Goal: Check status: Check status

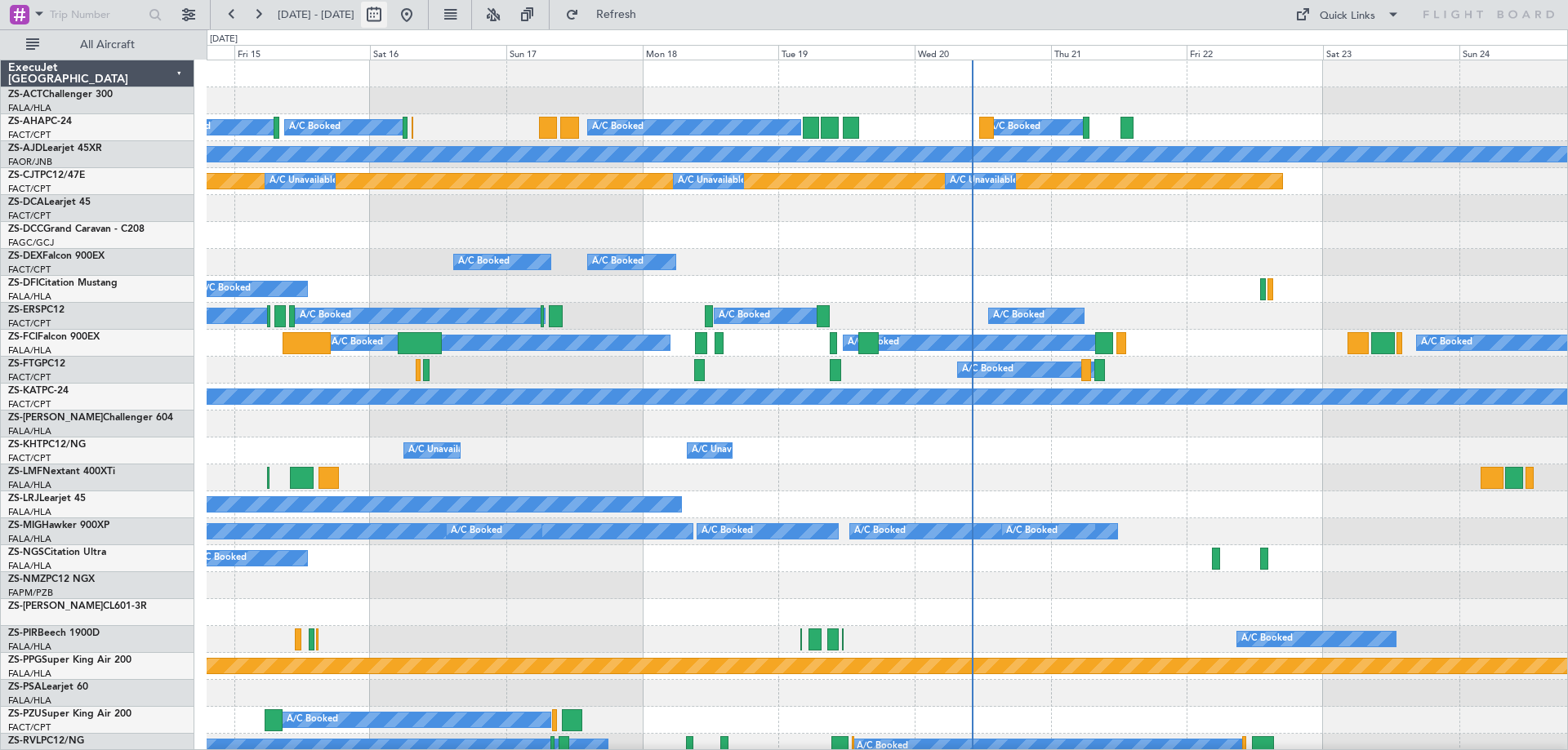
click at [387, 17] on button at bounding box center [374, 15] width 26 height 26
select select "8"
select select "2025"
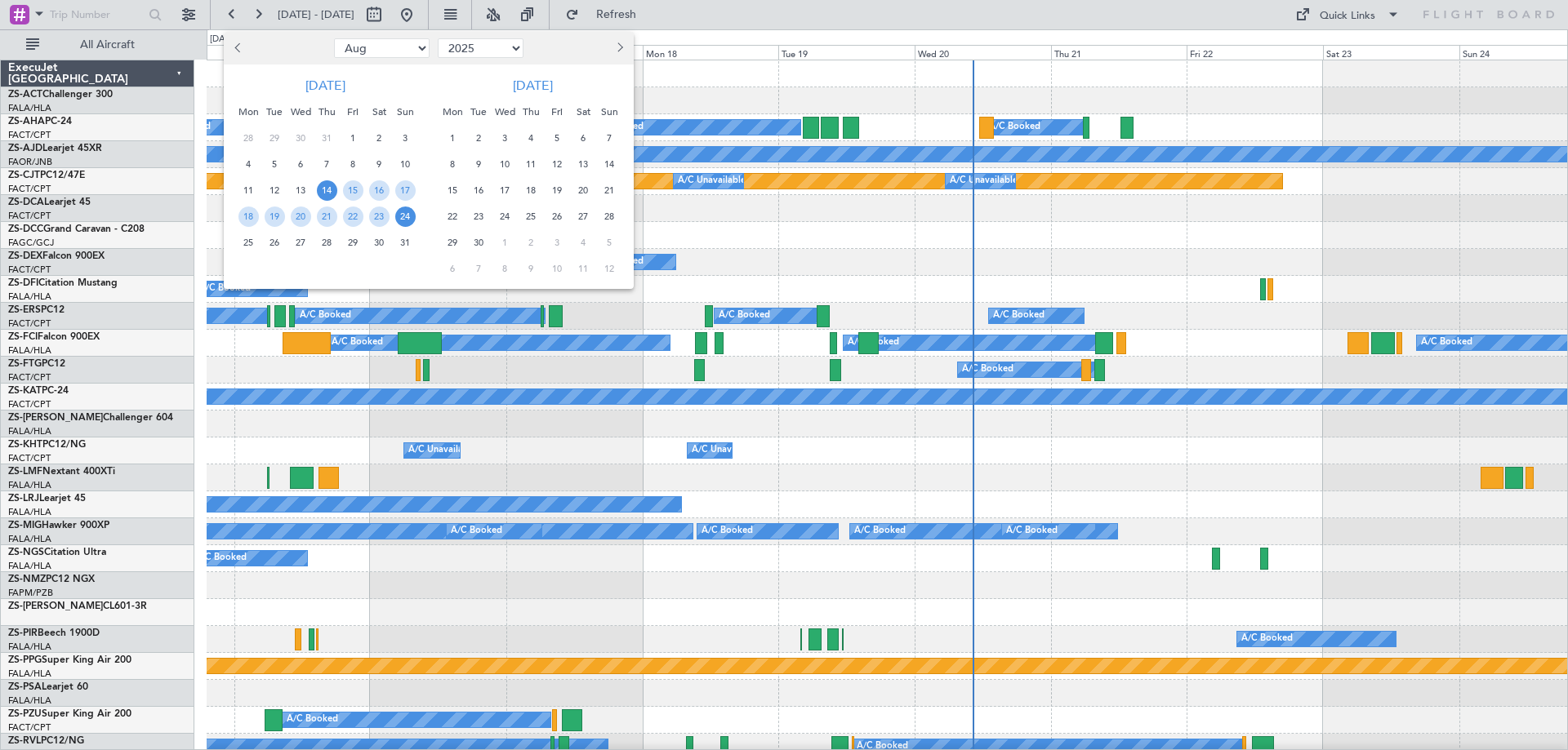
click at [280, 241] on span "26" at bounding box center [274, 242] width 20 height 20
click at [322, 244] on span "28" at bounding box center [326, 242] width 20 height 20
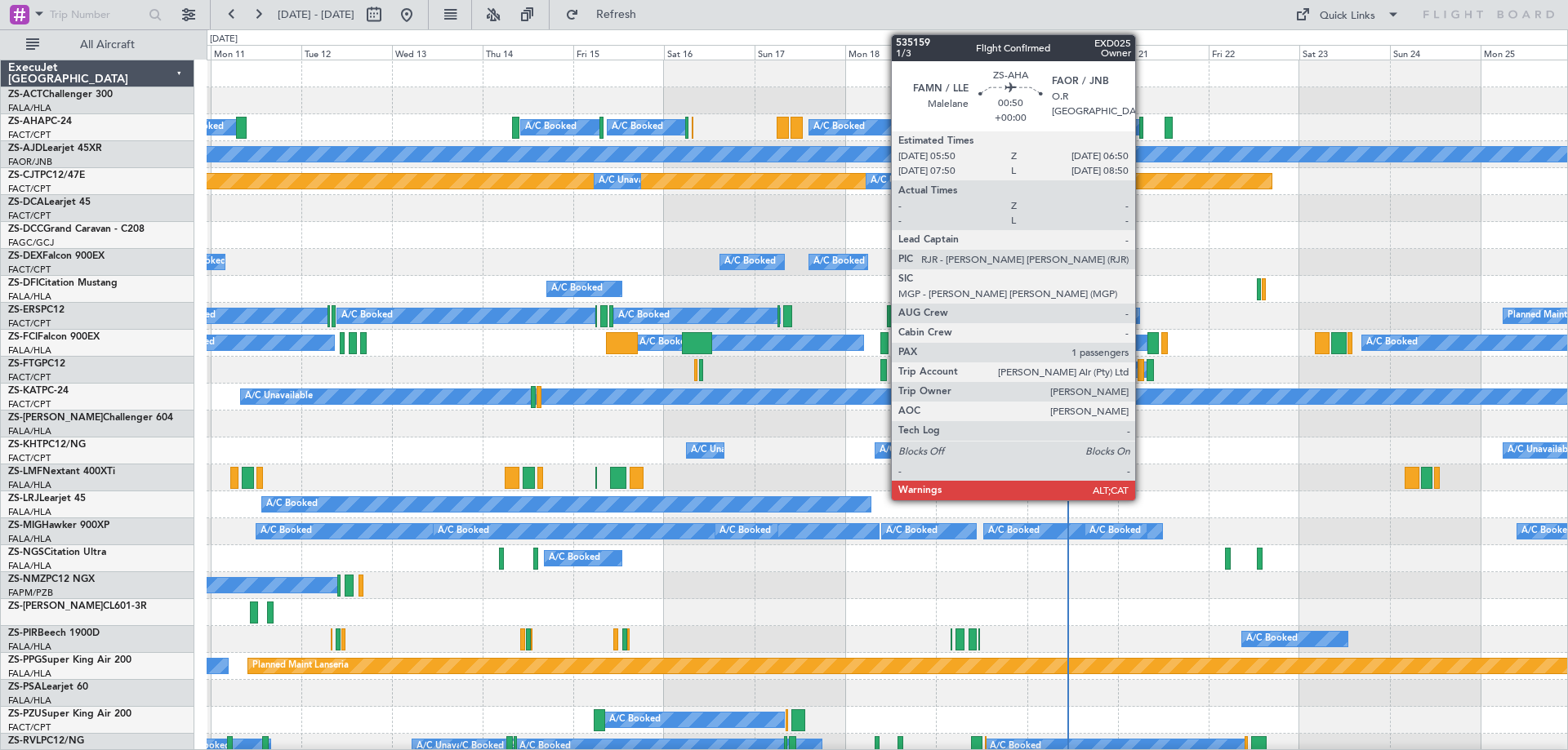
click at [1143, 132] on div at bounding box center [1141, 128] width 4 height 22
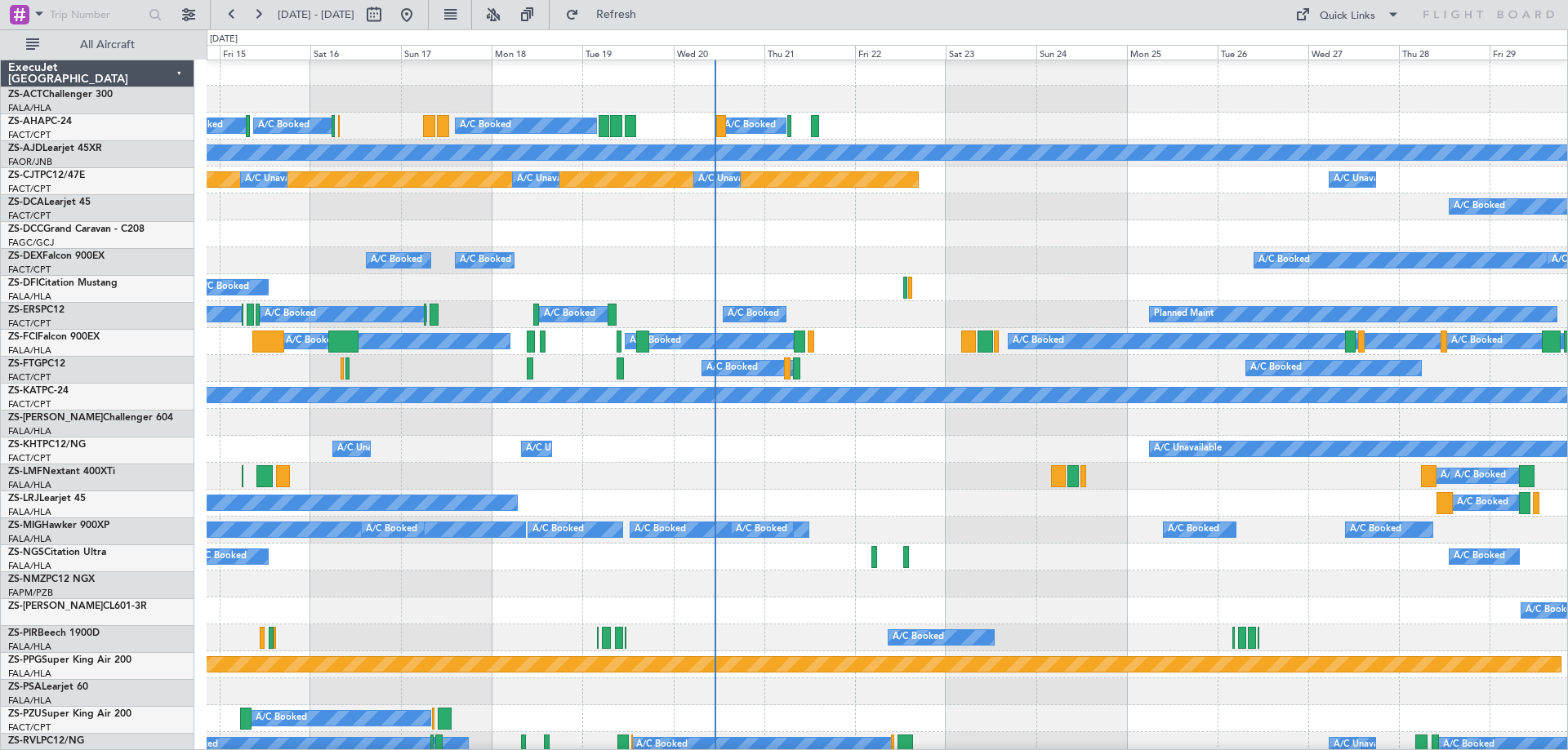
scroll to position [2, 0]
click at [918, 255] on div "A/C Booked A/C Booked A/C Booked A/C Booked A/C Booked" at bounding box center [887, 260] width 1360 height 27
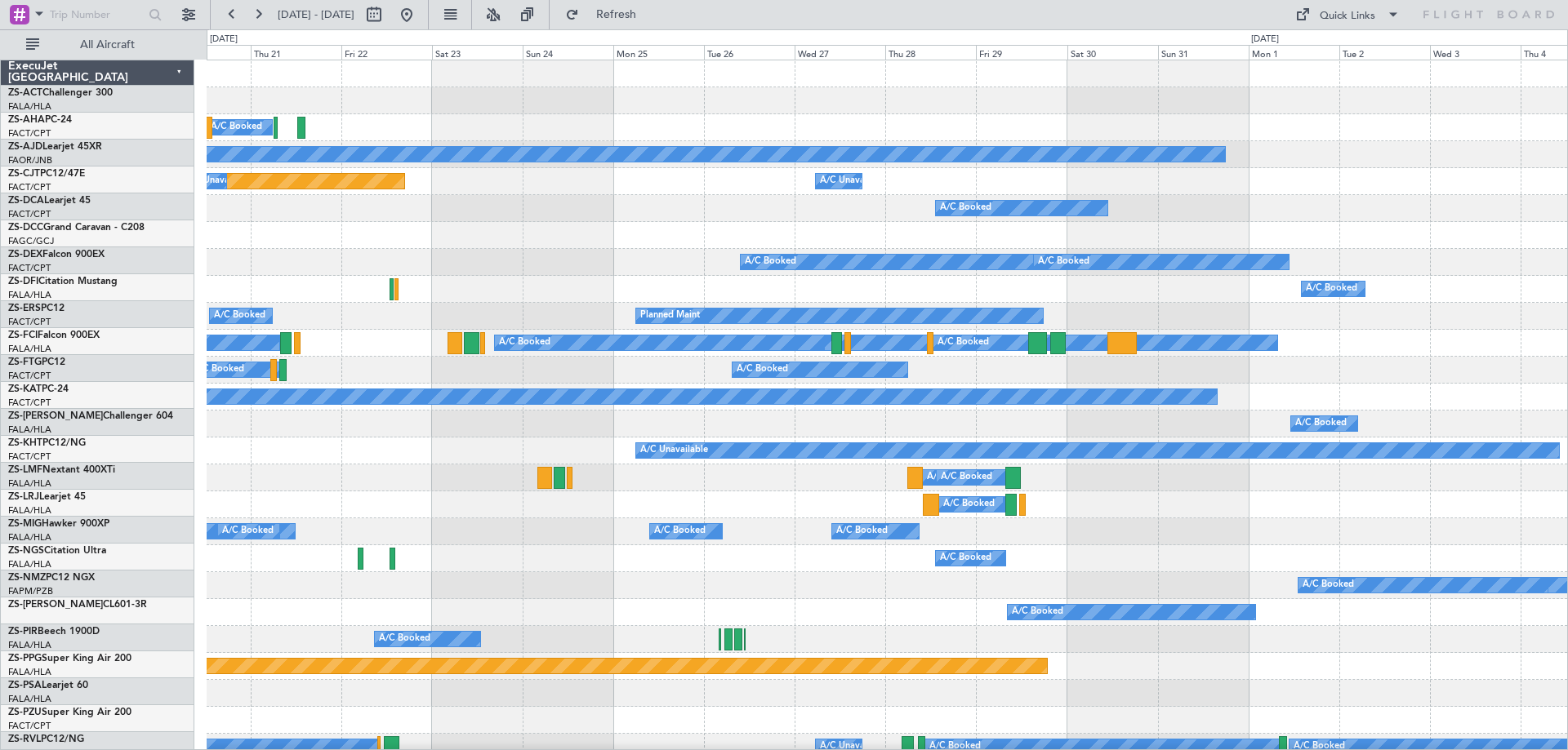
scroll to position [0, 0]
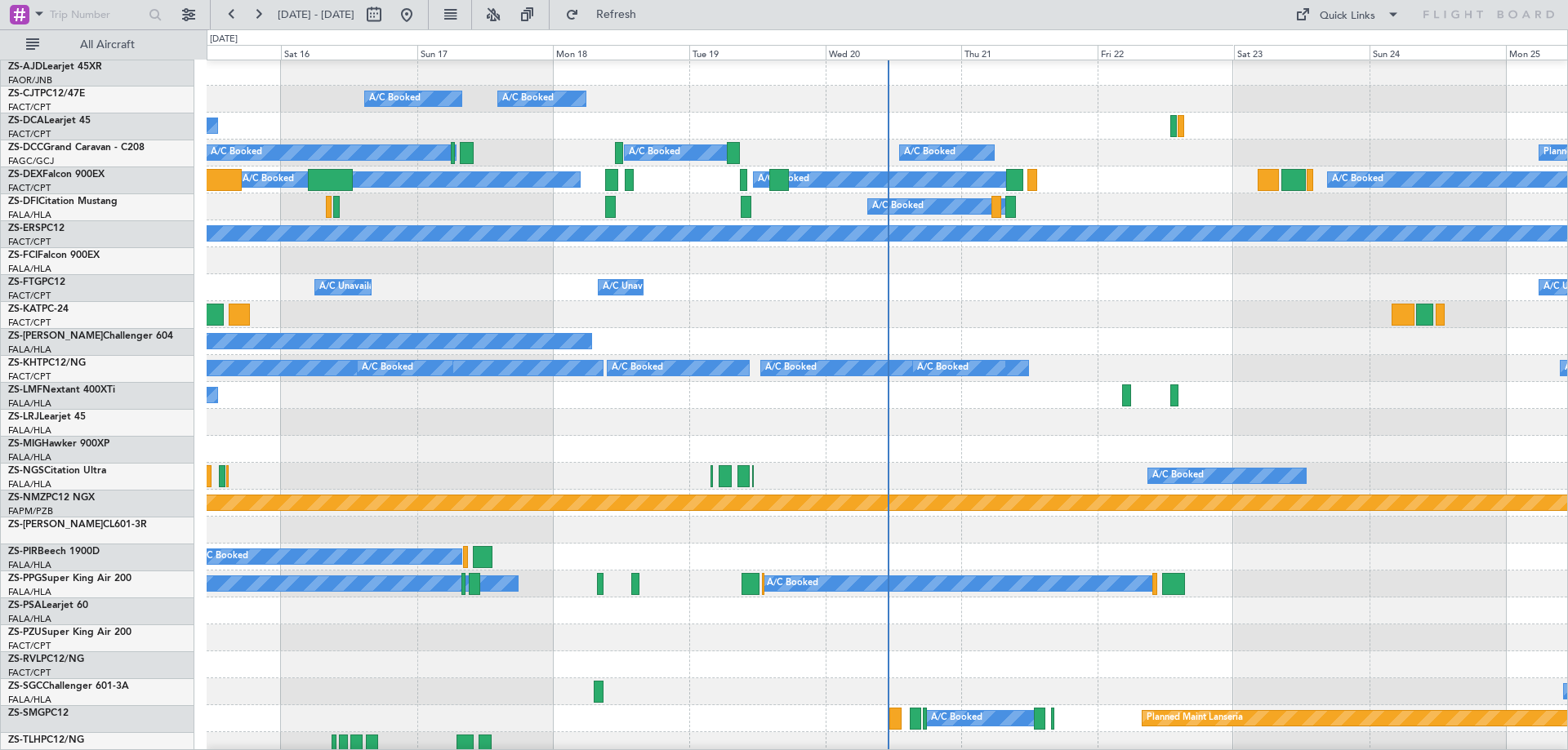
scroll to position [164, 0]
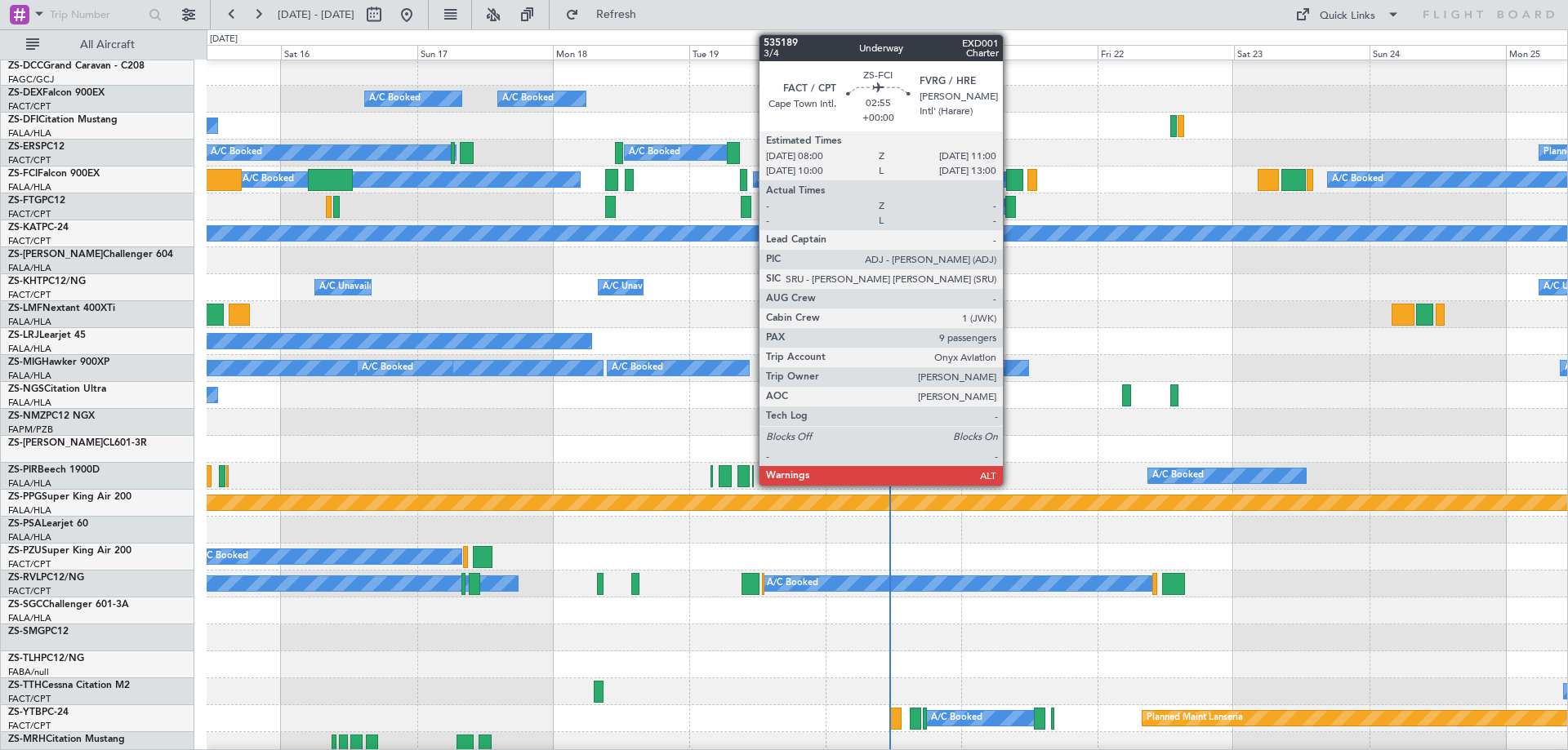
click at [1010, 171] on div at bounding box center [1014, 180] width 17 height 22
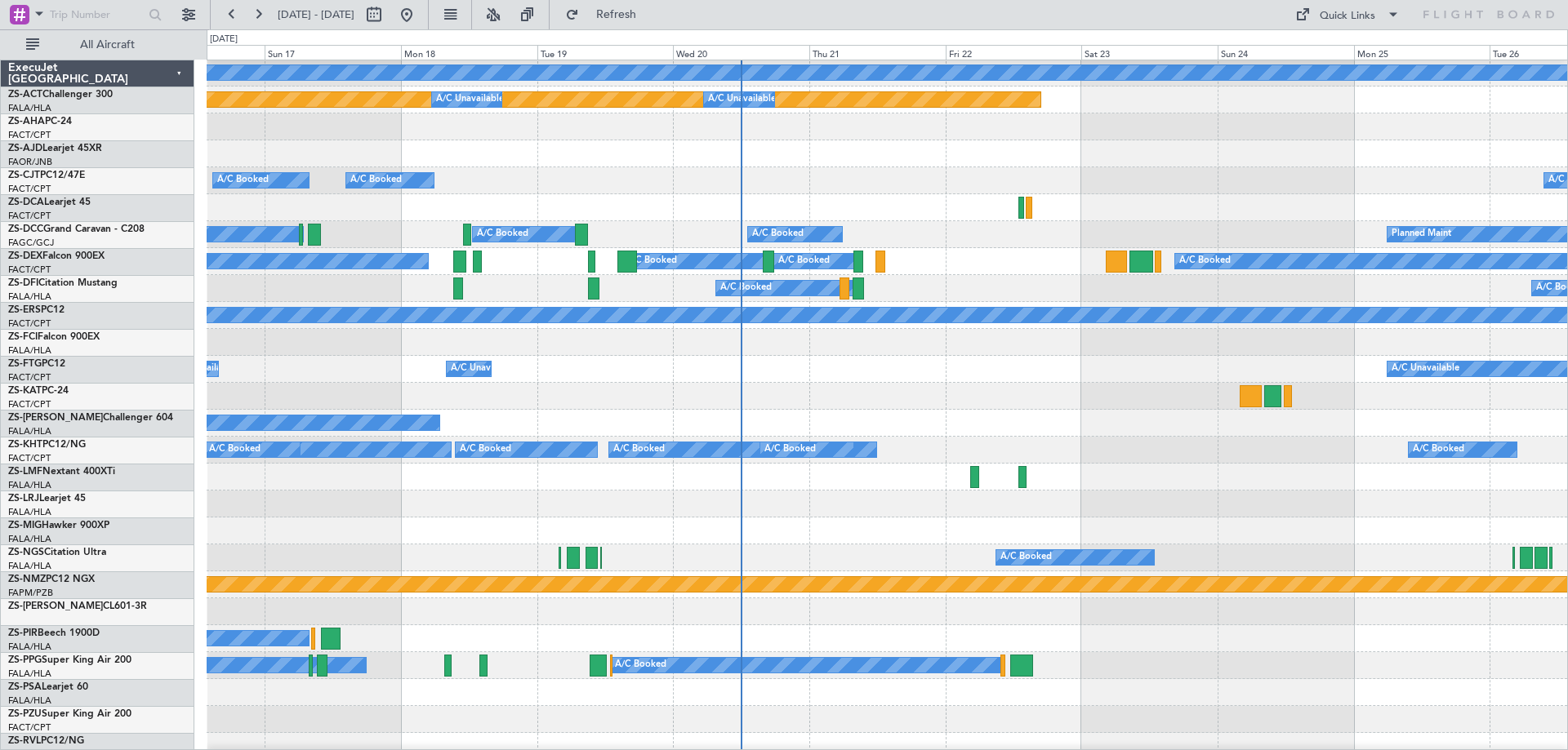
scroll to position [164, 0]
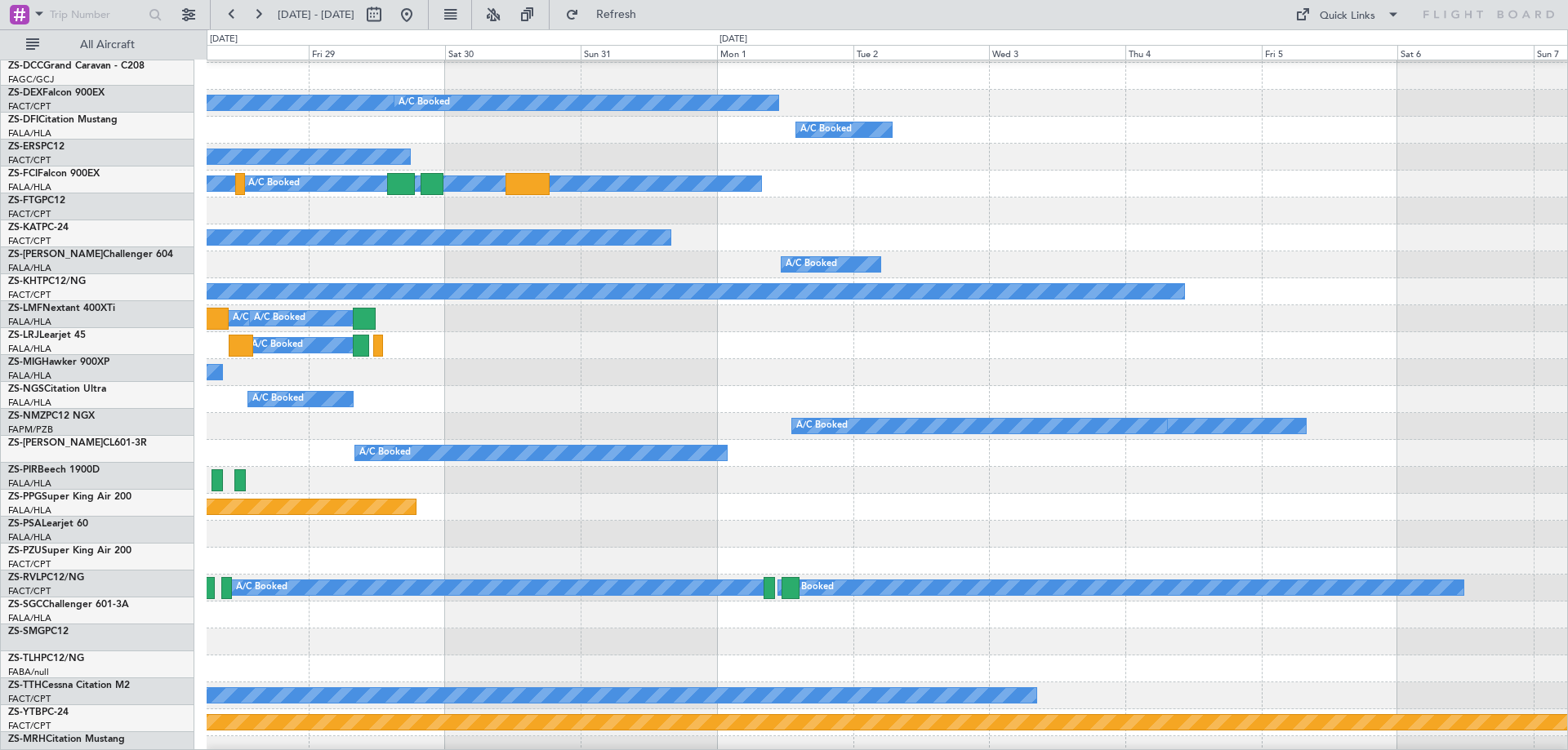
click at [0, 281] on html "[DATE] - [DATE] Refresh Quick Links All Aircraft A/C Booked A/C Booked A/C Book…" at bounding box center [784, 375] width 1568 height 750
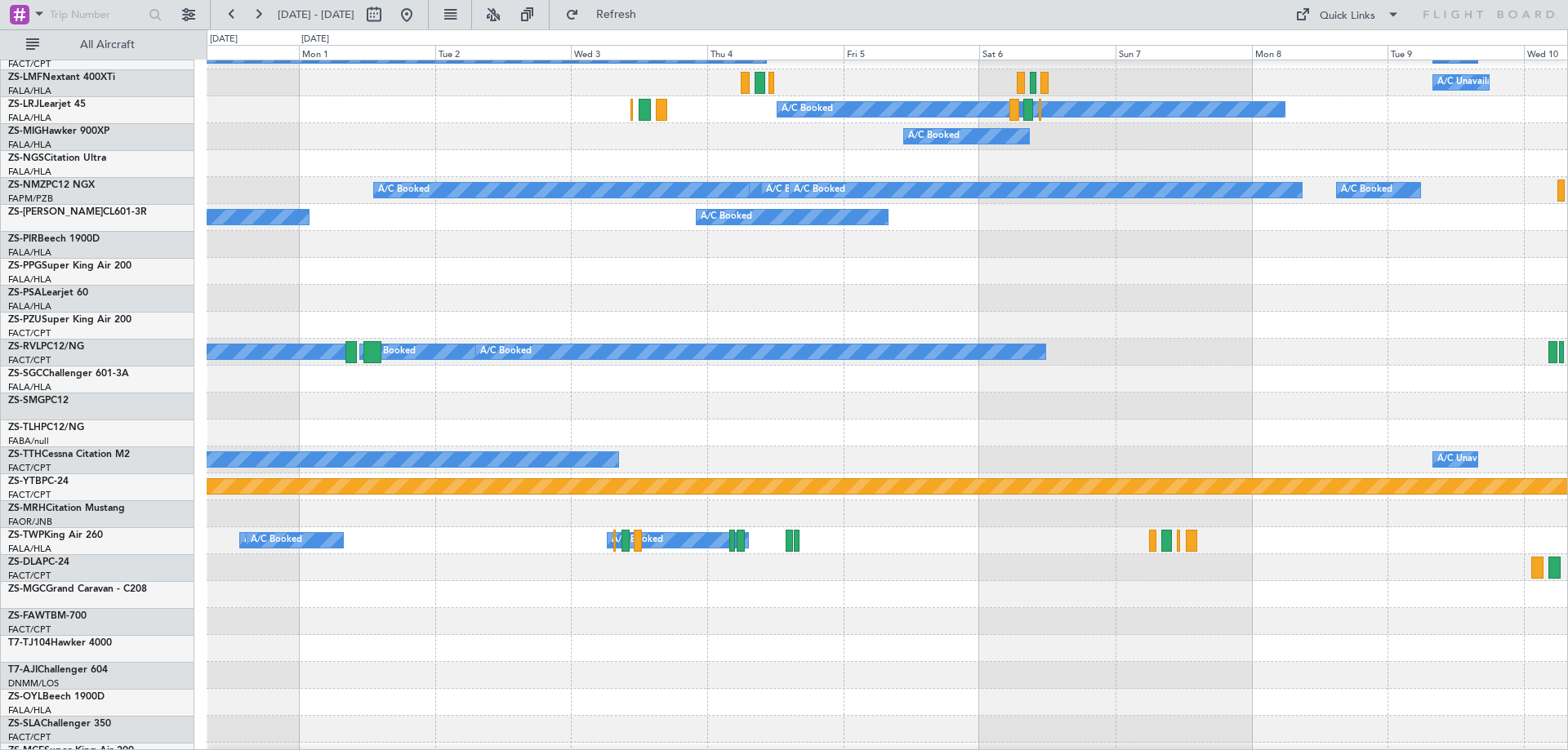
scroll to position [395, 0]
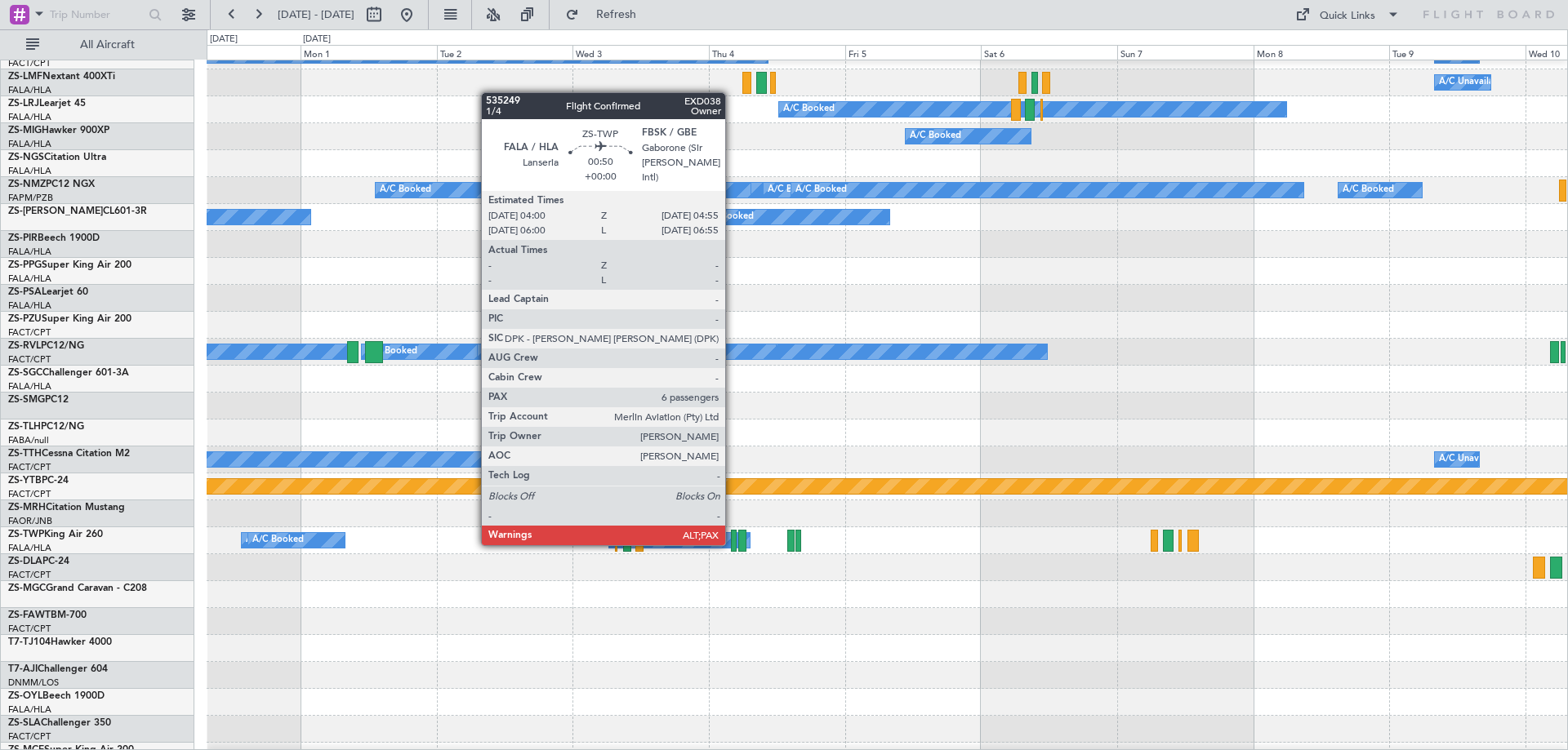
click at [732, 544] on div at bounding box center [733, 541] width 6 height 22
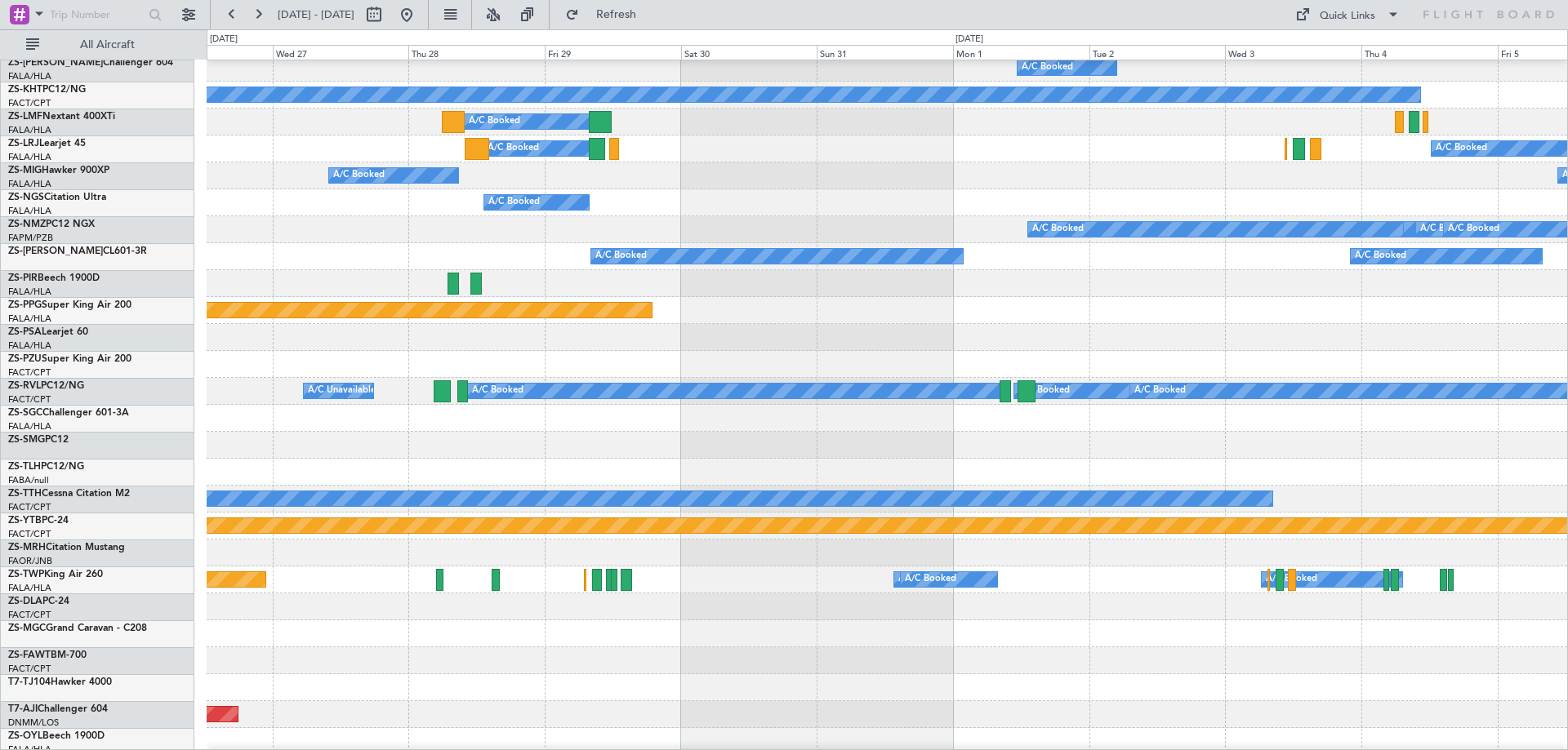
scroll to position [357, 0]
click at [1134, 329] on div at bounding box center [887, 337] width 1360 height 27
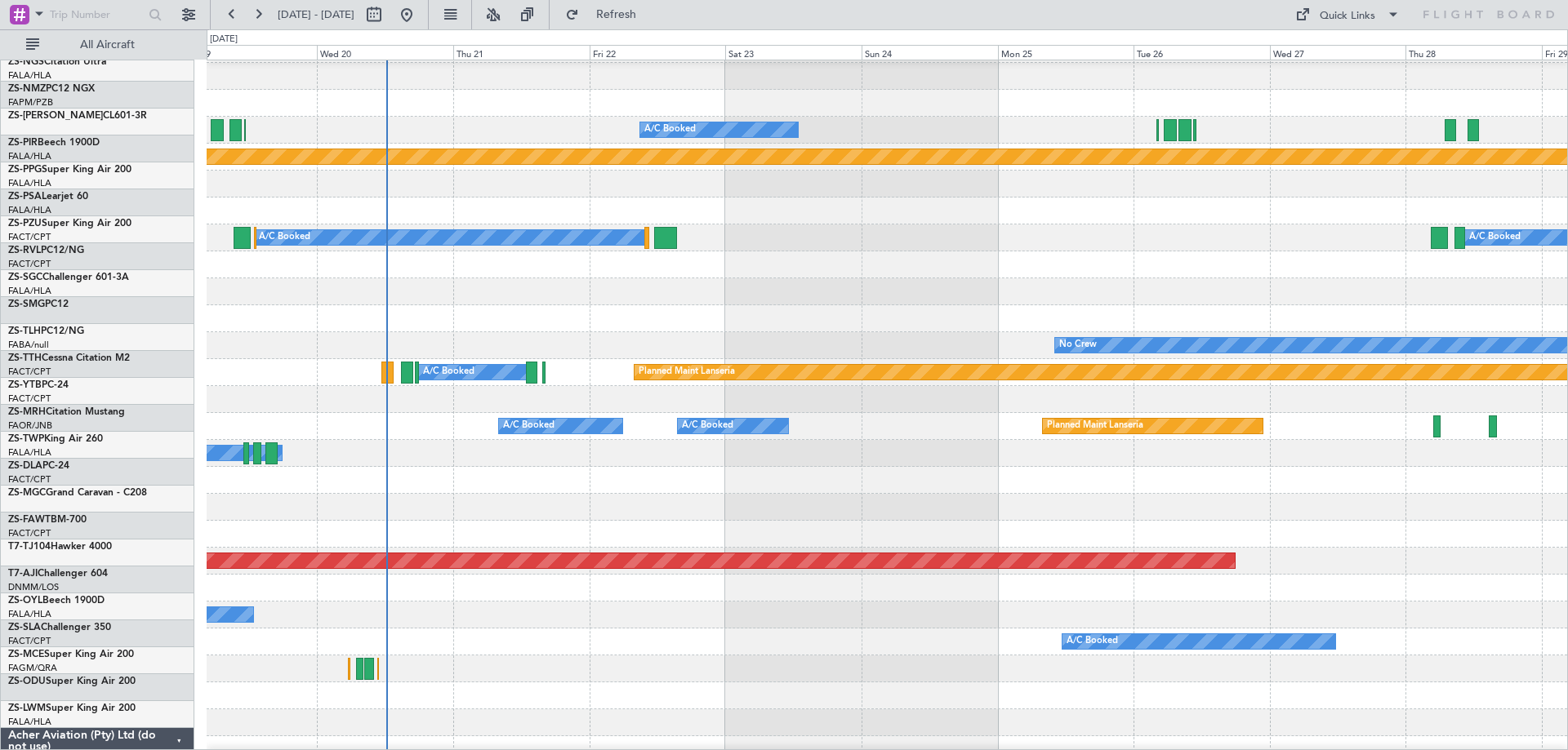
click at [1567, 207] on div "A/C Booked A/C Booked A/C Booked Planned Maint Lanseria A/C Booked A/C Booked A…" at bounding box center [784, 389] width 1568 height 721
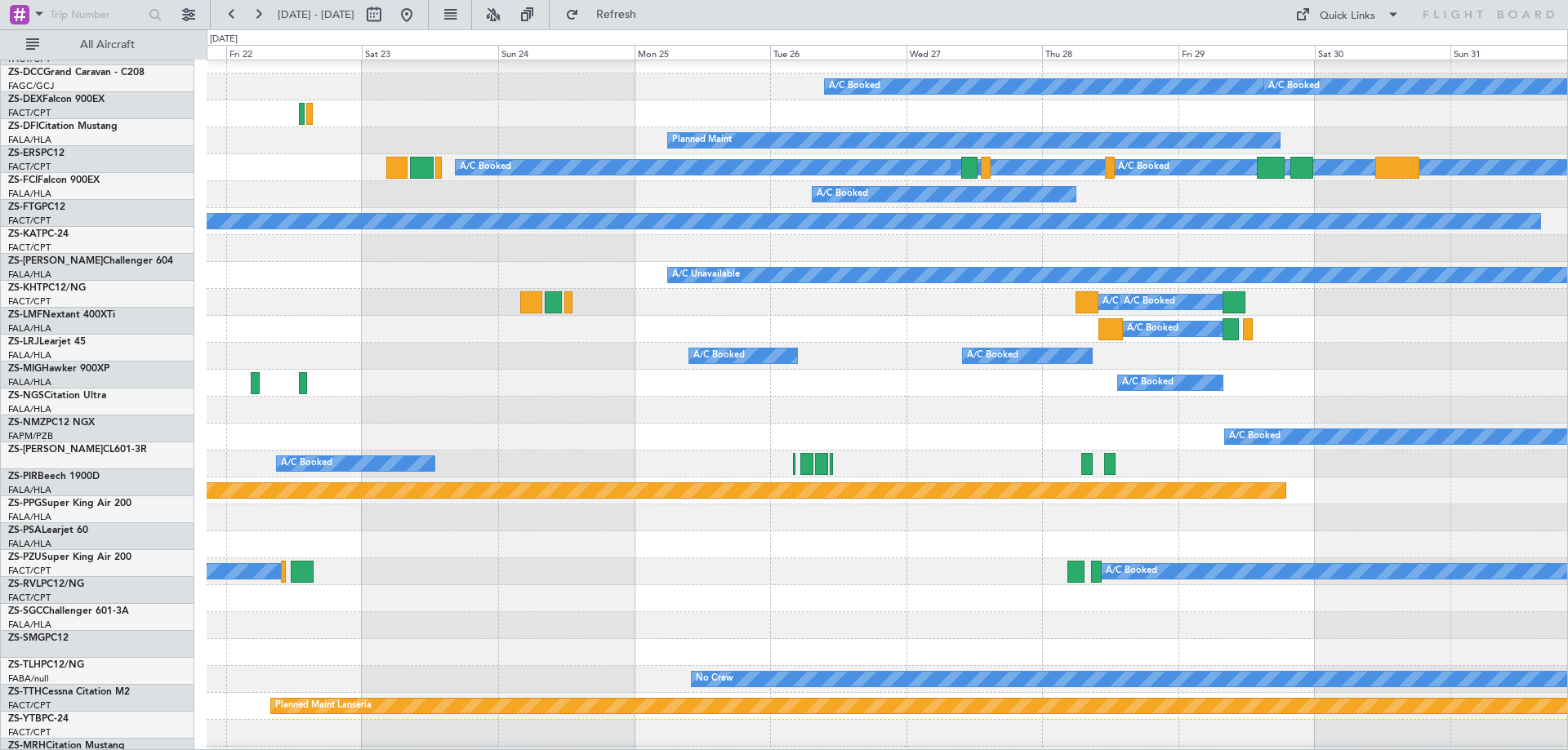
scroll to position [174, 0]
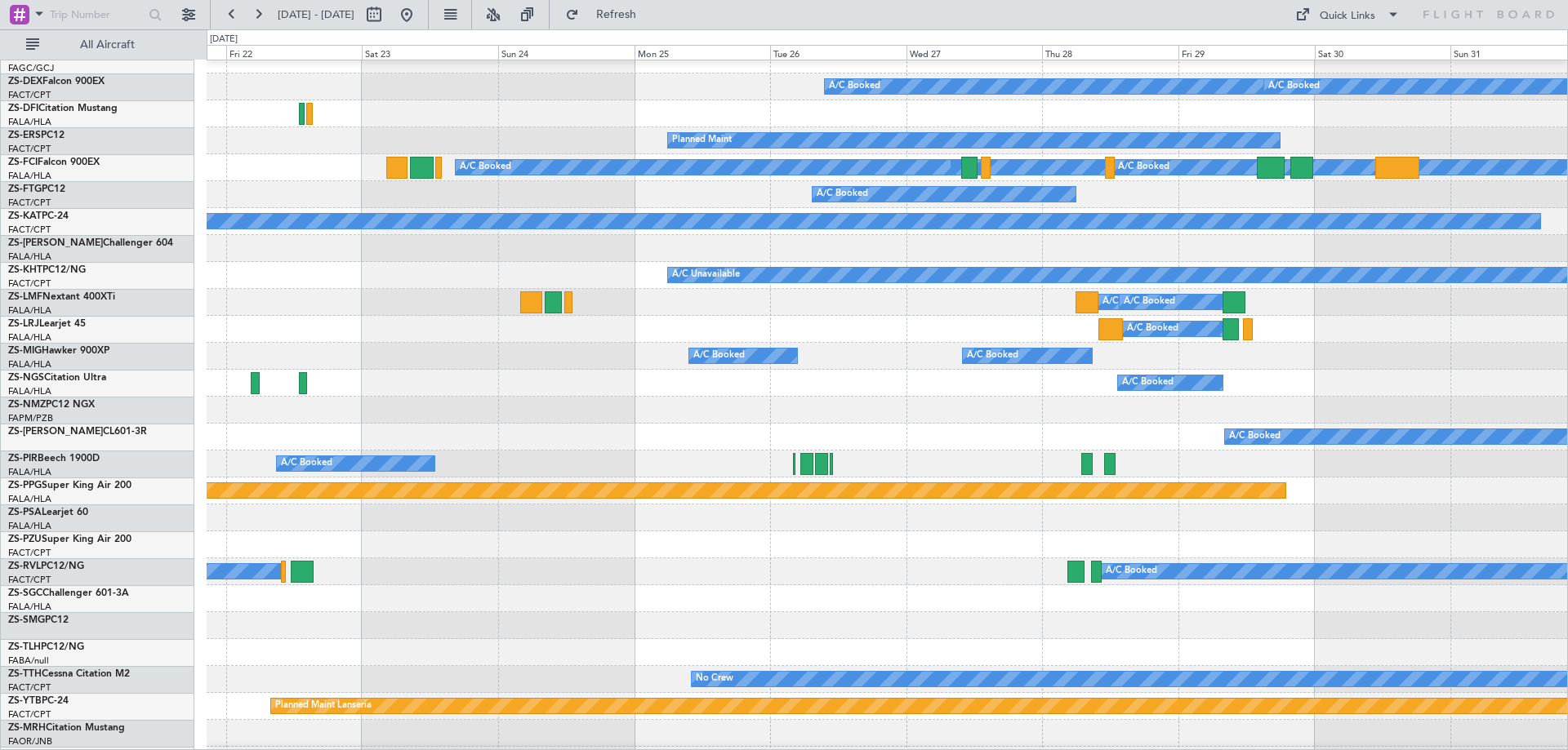
click at [474, 375] on div "A/C Booked" at bounding box center [887, 383] width 1360 height 27
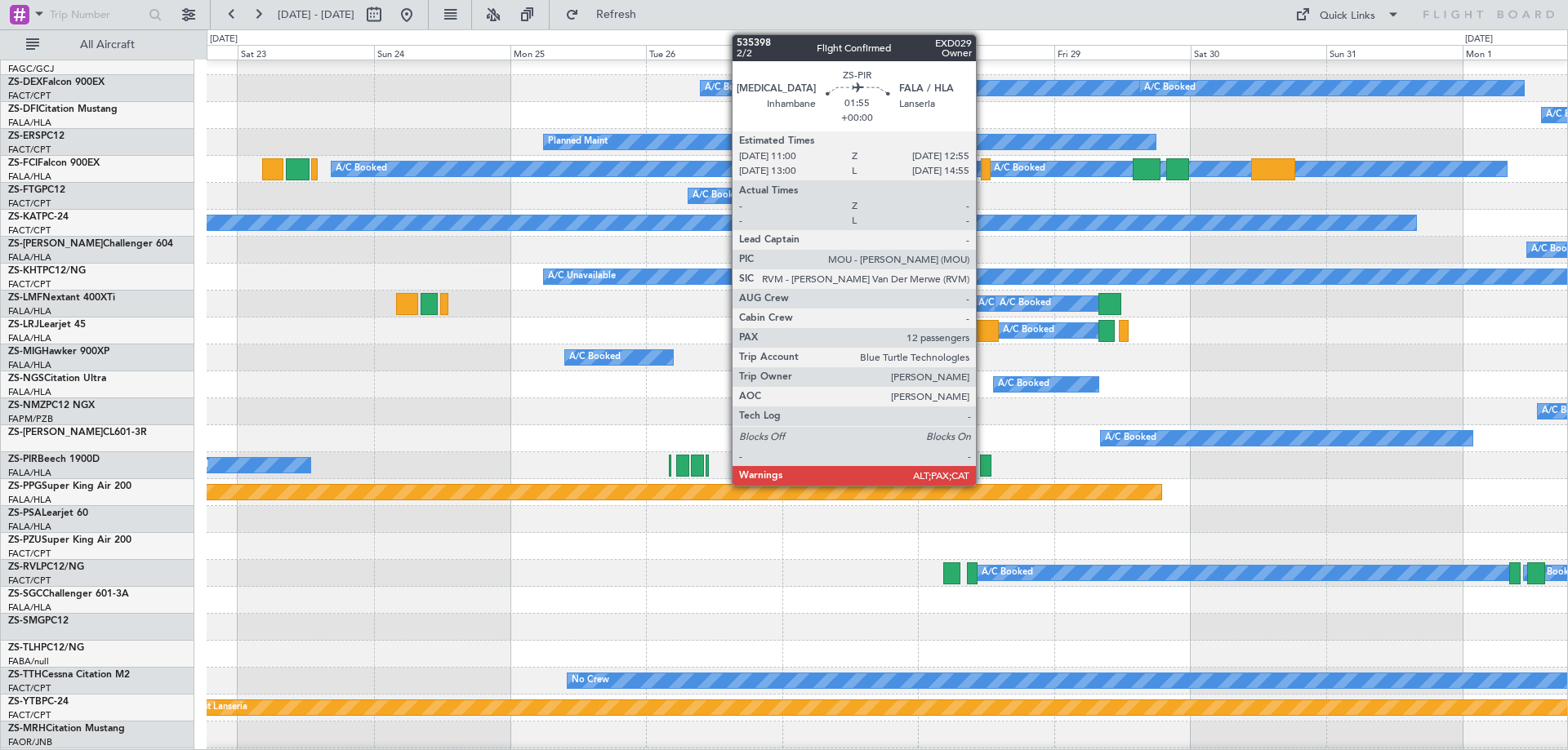
click at [983, 462] on div at bounding box center [986, 465] width 11 height 22
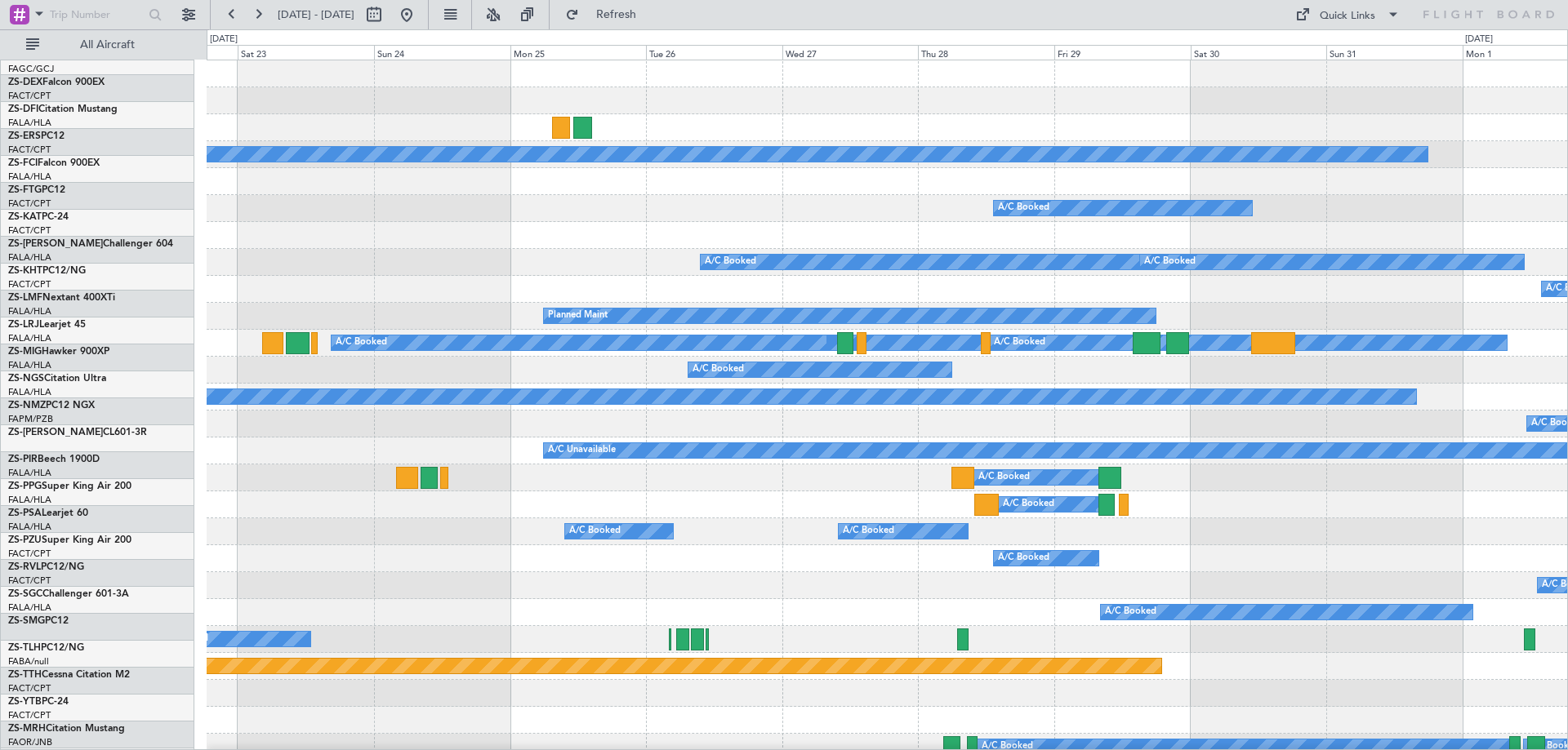
scroll to position [0, 0]
